Goal: Task Accomplishment & Management: Use online tool/utility

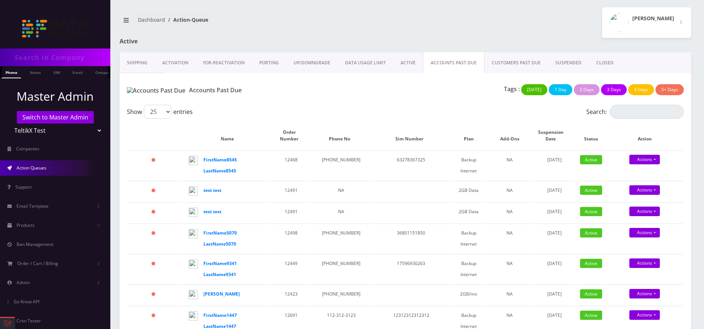
click at [510, 64] on link "CUSTOMERS PAST DUE" at bounding box center [516, 62] width 64 height 21
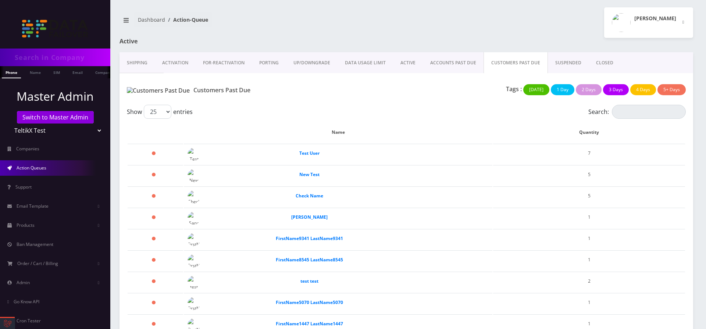
click at [561, 65] on link "SUSPENDED" at bounding box center [568, 62] width 41 height 21
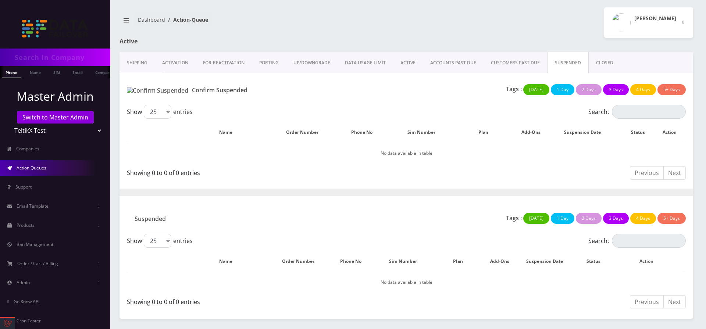
click at [591, 62] on link "CLOSED" at bounding box center [605, 62] width 32 height 21
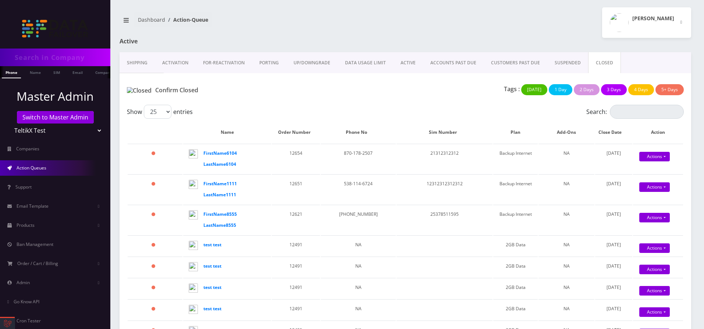
click at [568, 69] on link "SUSPENDED" at bounding box center [567, 62] width 41 height 21
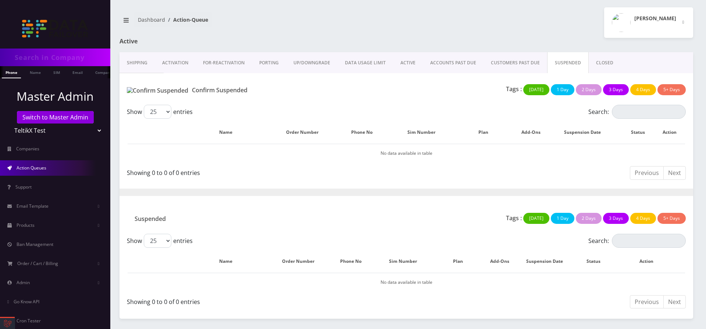
click at [512, 67] on link "CUSTOMERS PAST DUE" at bounding box center [516, 62] width 64 height 21
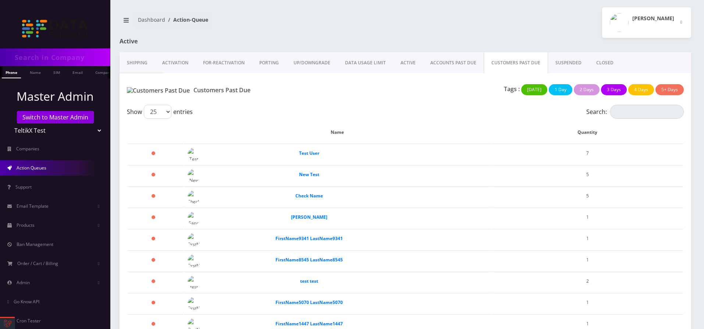
click at [418, 64] on link "ACTIVE" at bounding box center [408, 62] width 30 height 21
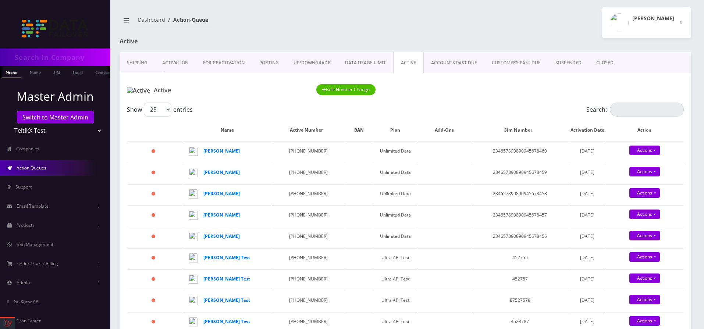
click at [434, 67] on link "ACCOUNTS PAST DUE" at bounding box center [454, 62] width 61 height 21
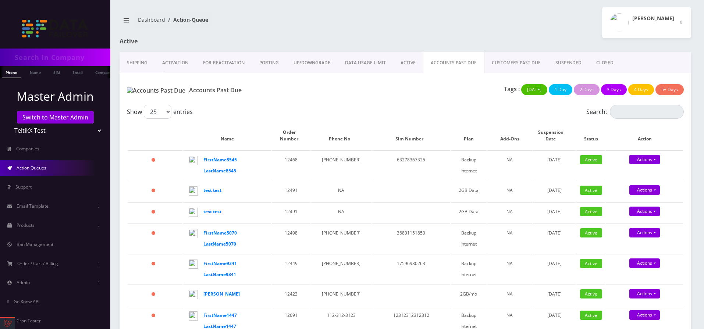
click at [400, 63] on link "ACTIVE" at bounding box center [408, 62] width 30 height 21
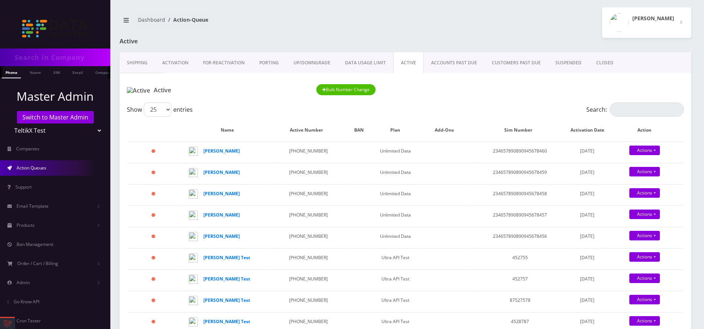
click at [340, 91] on button "Bulk Number Change" at bounding box center [346, 89] width 60 height 11
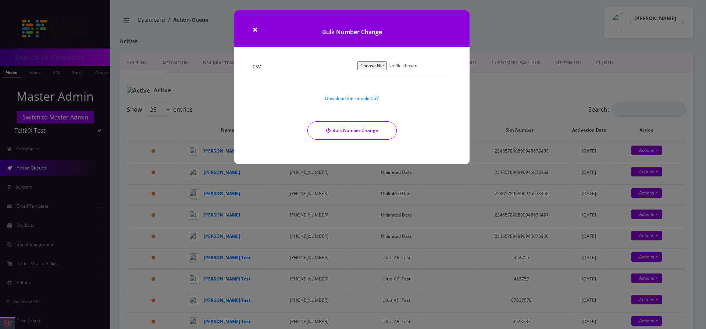
click at [378, 128] on button "Bulk Number Change" at bounding box center [352, 130] width 89 height 18
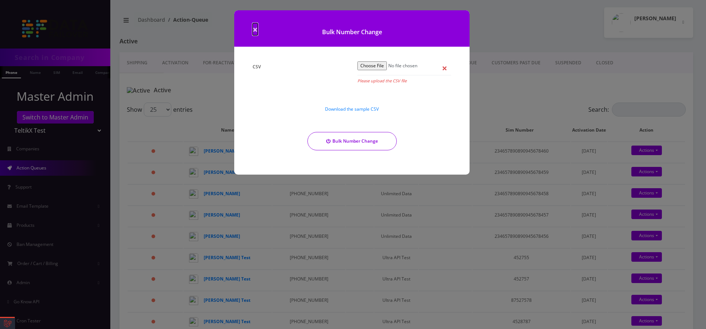
click at [254, 31] on span "×" at bounding box center [255, 29] width 5 height 12
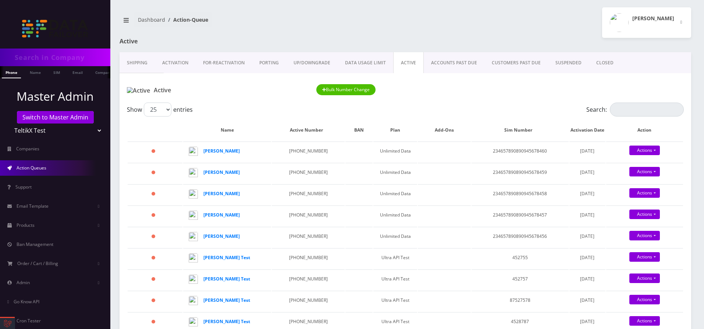
drag, startPoint x: 209, startPoint y: 23, endPoint x: 134, endPoint y: 22, distance: 75.1
click at [134, 22] on ol "Dashboard Action-Queue" at bounding box center [173, 19] width 78 height 15
click at [385, 60] on link "DATA USAGE LIMIT" at bounding box center [366, 62] width 56 height 21
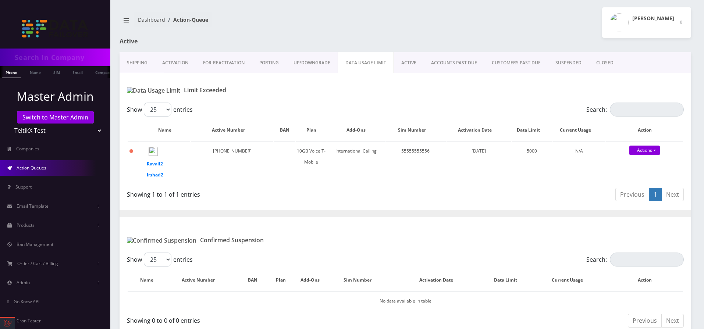
click at [331, 60] on link "UP/DOWNGRADE" at bounding box center [311, 62] width 51 height 21
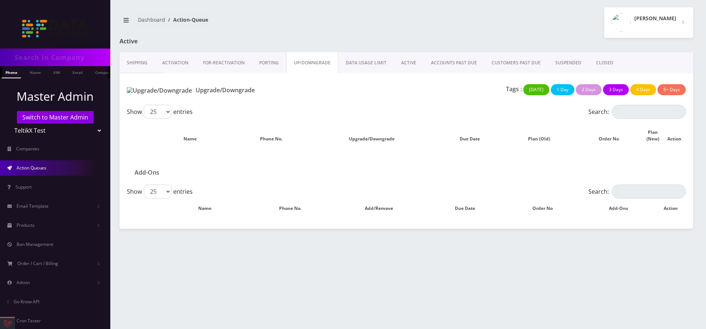
click at [266, 63] on link "PORTING" at bounding box center [269, 62] width 34 height 21
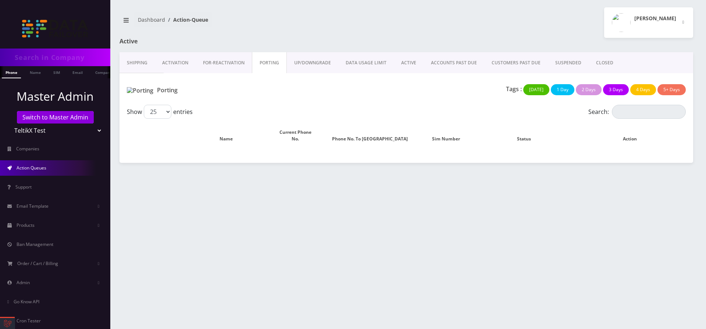
click at [224, 65] on link "FOR-REActivation" at bounding box center [224, 62] width 56 height 21
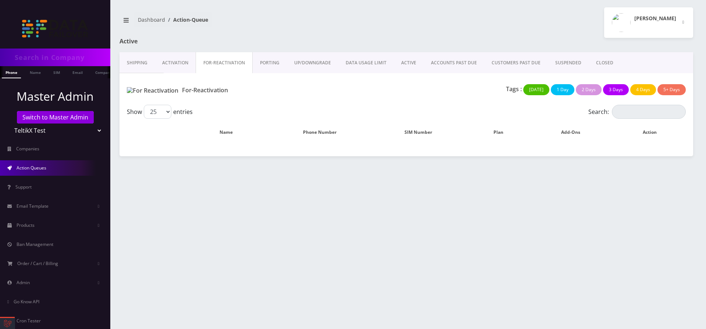
click at [178, 65] on link "Activation" at bounding box center [175, 62] width 41 height 21
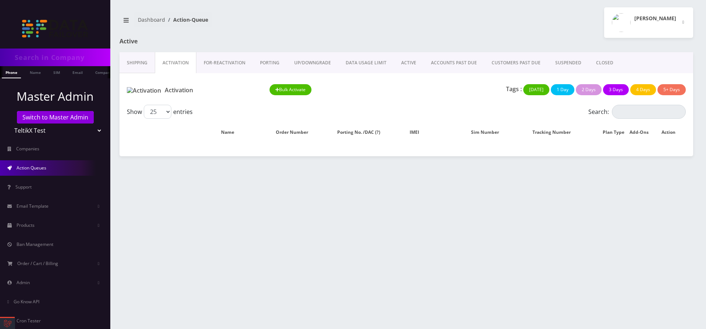
click at [127, 65] on link "Shipping" at bounding box center [137, 62] width 35 height 21
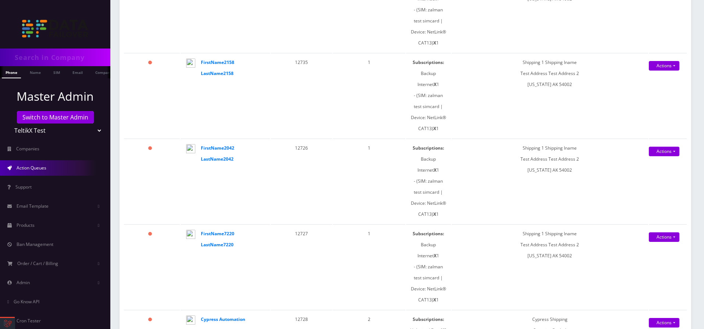
scroll to position [44, 0]
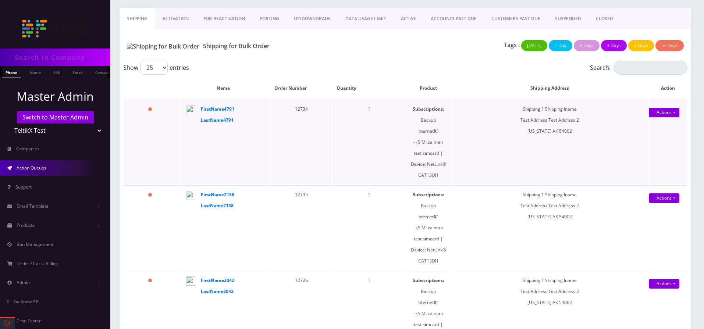
drag, startPoint x: 411, startPoint y: 110, endPoint x: 435, endPoint y: 187, distance: 81.0
click at [435, 185] on td "Subscriptions: Backup Internet X 1 - (SIM: zalman test simcard | Device: NetLin…" at bounding box center [428, 142] width 45 height 85
drag, startPoint x: 435, startPoint y: 187, endPoint x: 405, endPoint y: 104, distance: 88.0
click at [406, 104] on td "Subscriptions: Backup Internet X 1 - (SIM: zalman test simcard | Device: NetLin…" at bounding box center [428, 142] width 45 height 85
drag, startPoint x: 519, startPoint y: 109, endPoint x: 582, endPoint y: 132, distance: 66.6
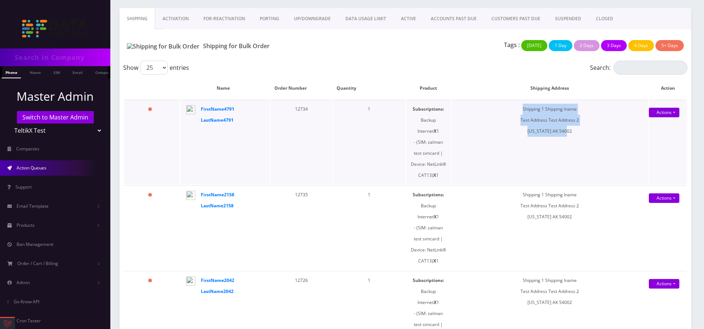
click at [582, 132] on td "Shipping 1 Shipping lname Test Address Test Address [STREET_ADDRESS][US_STATE]" at bounding box center [550, 142] width 196 height 85
